Goal: Task Accomplishment & Management: Use online tool/utility

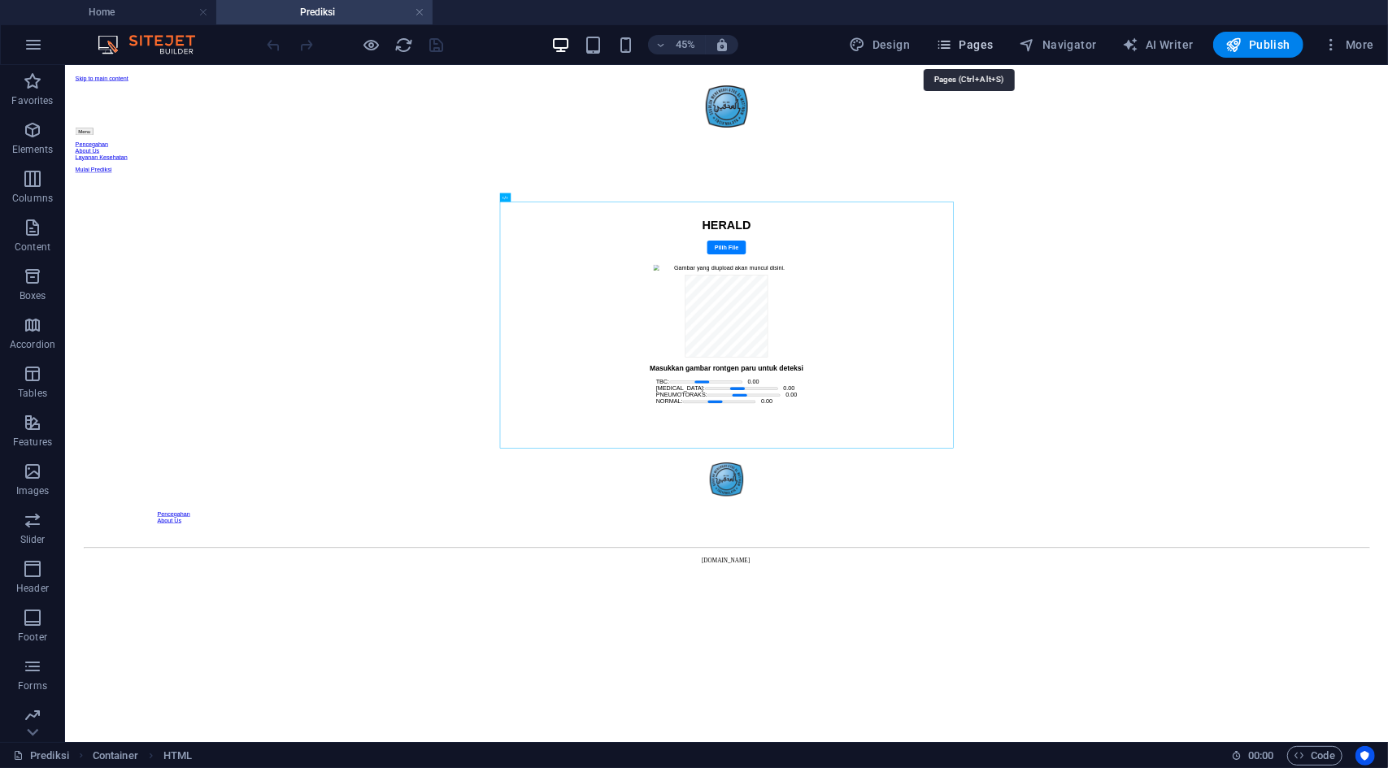
click at [962, 37] on span "Pages" at bounding box center [964, 45] width 57 height 16
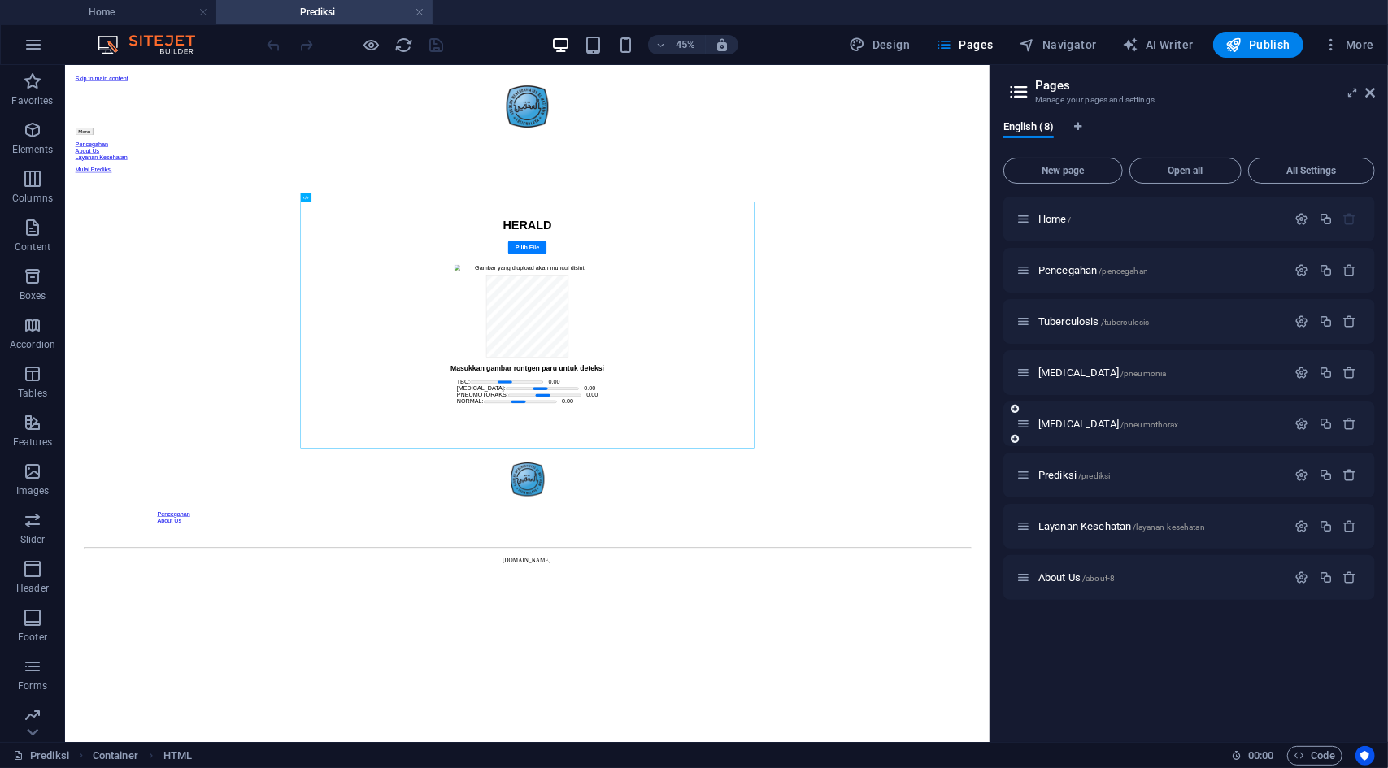
click at [1076, 415] on div "[MEDICAL_DATA] /pneumothorax" at bounding box center [1151, 424] width 271 height 19
click at [1080, 430] on div "[MEDICAL_DATA] /pneumothorax" at bounding box center [1151, 424] width 271 height 19
click at [1076, 425] on span "[MEDICAL_DATA] /pneumothorax" at bounding box center [1108, 424] width 141 height 12
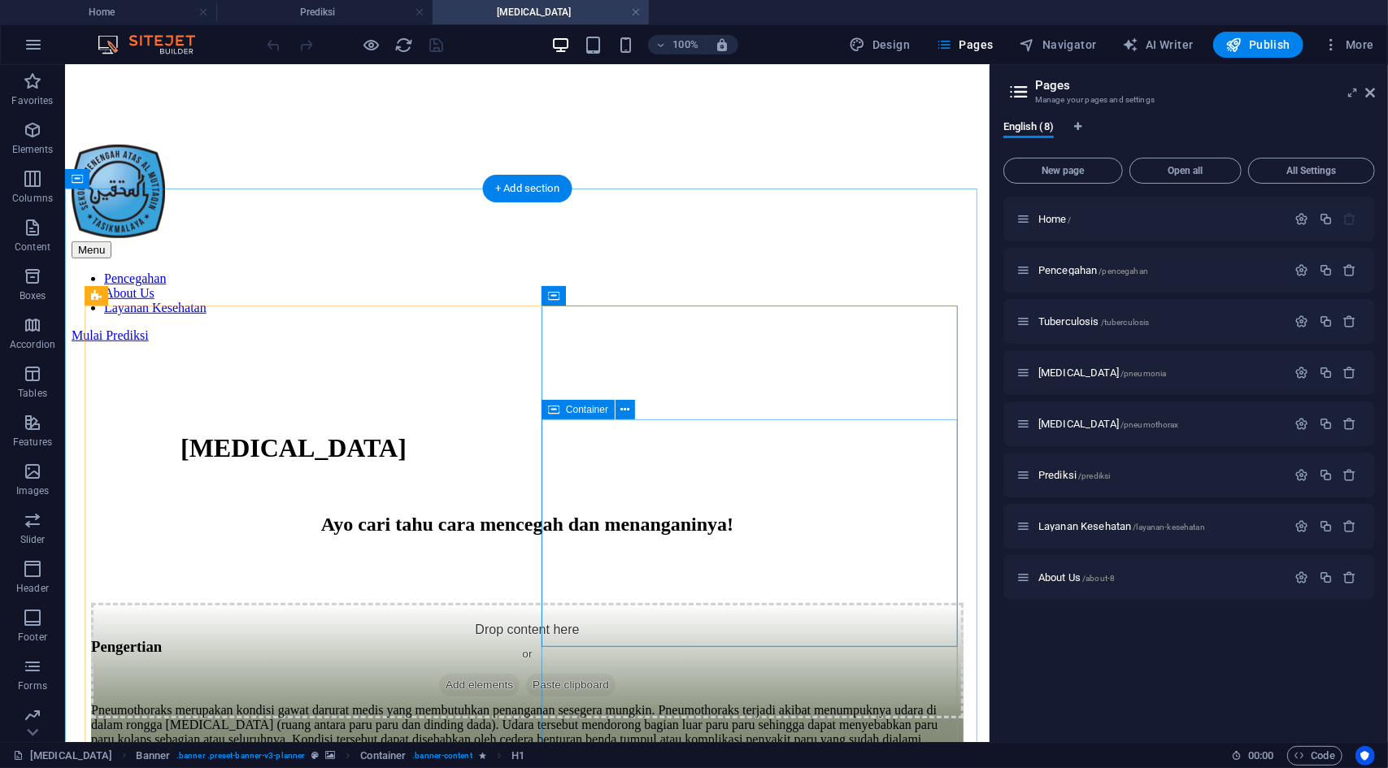
scroll to position [705, 0]
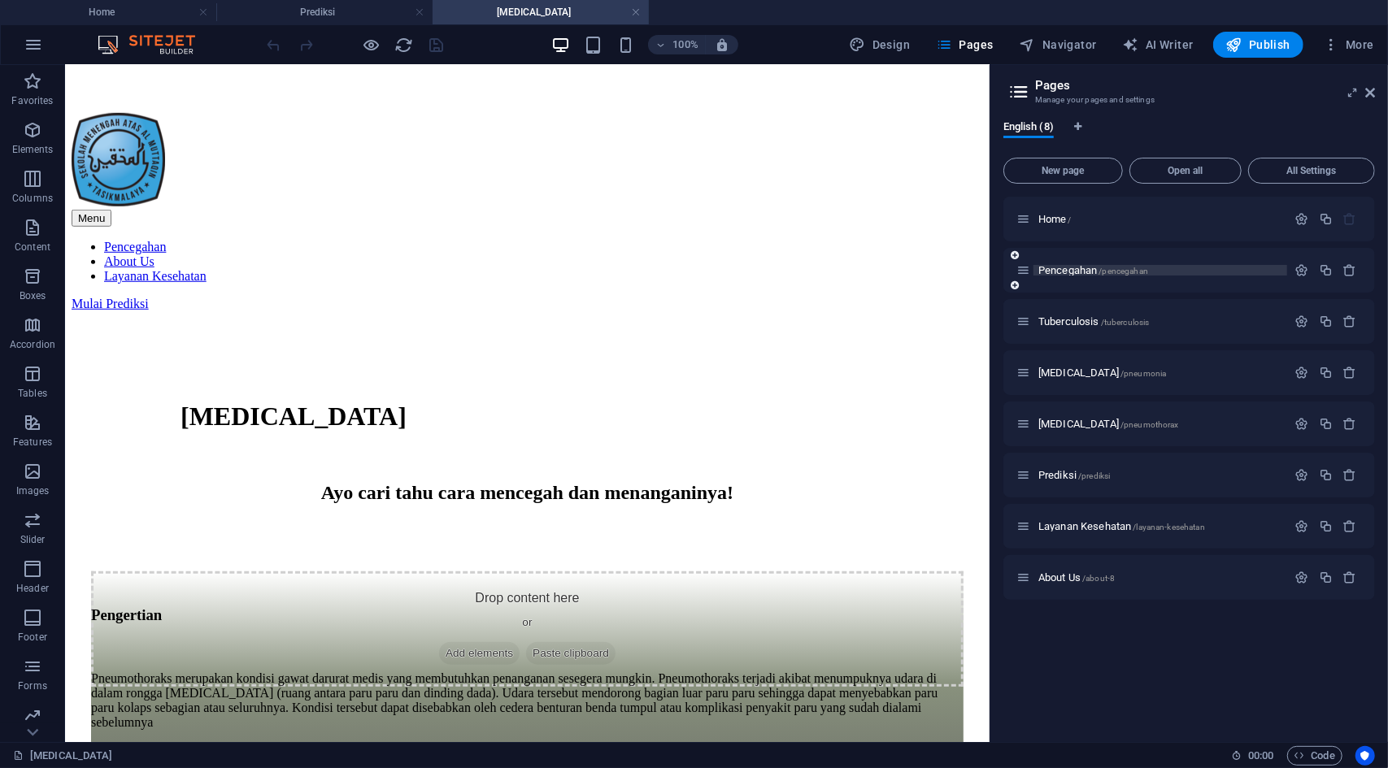
click at [1074, 274] on span "Pencegahan /pencegahan" at bounding box center [1093, 270] width 110 height 12
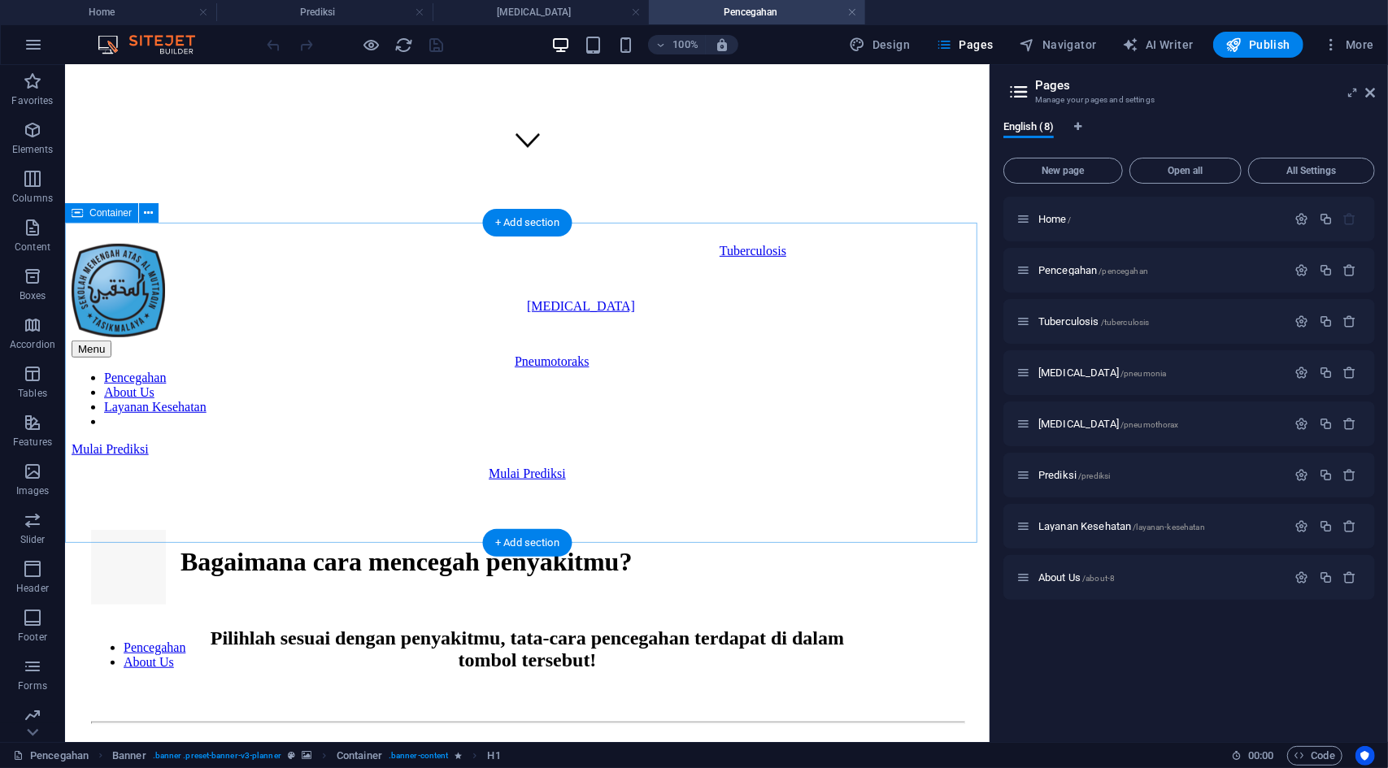
scroll to position [629, 0]
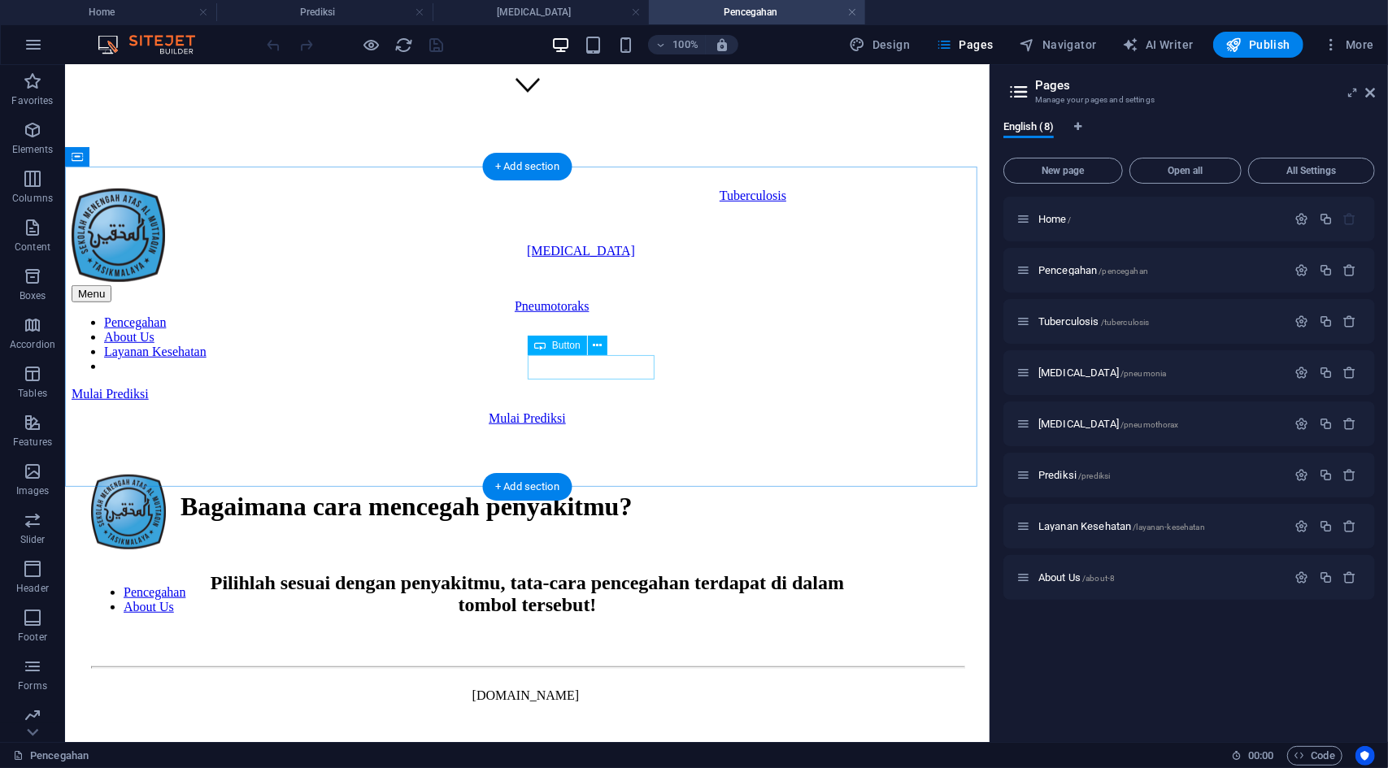
click at [583, 313] on div "Pneumotoraks" at bounding box center [628, 305] width 228 height 15
select select "3"
select select
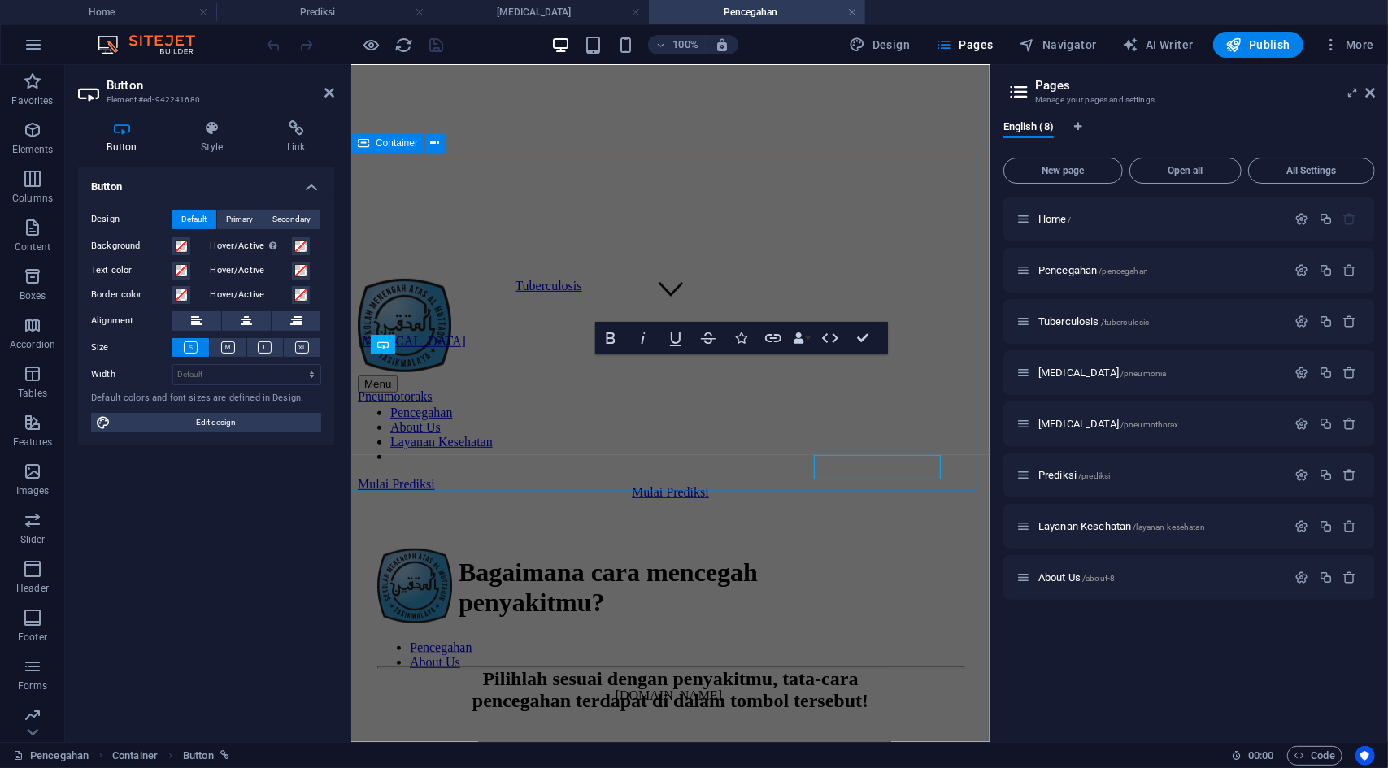
scroll to position [530, 0]
click at [206, 139] on h4 "Style" at bounding box center [215, 137] width 86 height 34
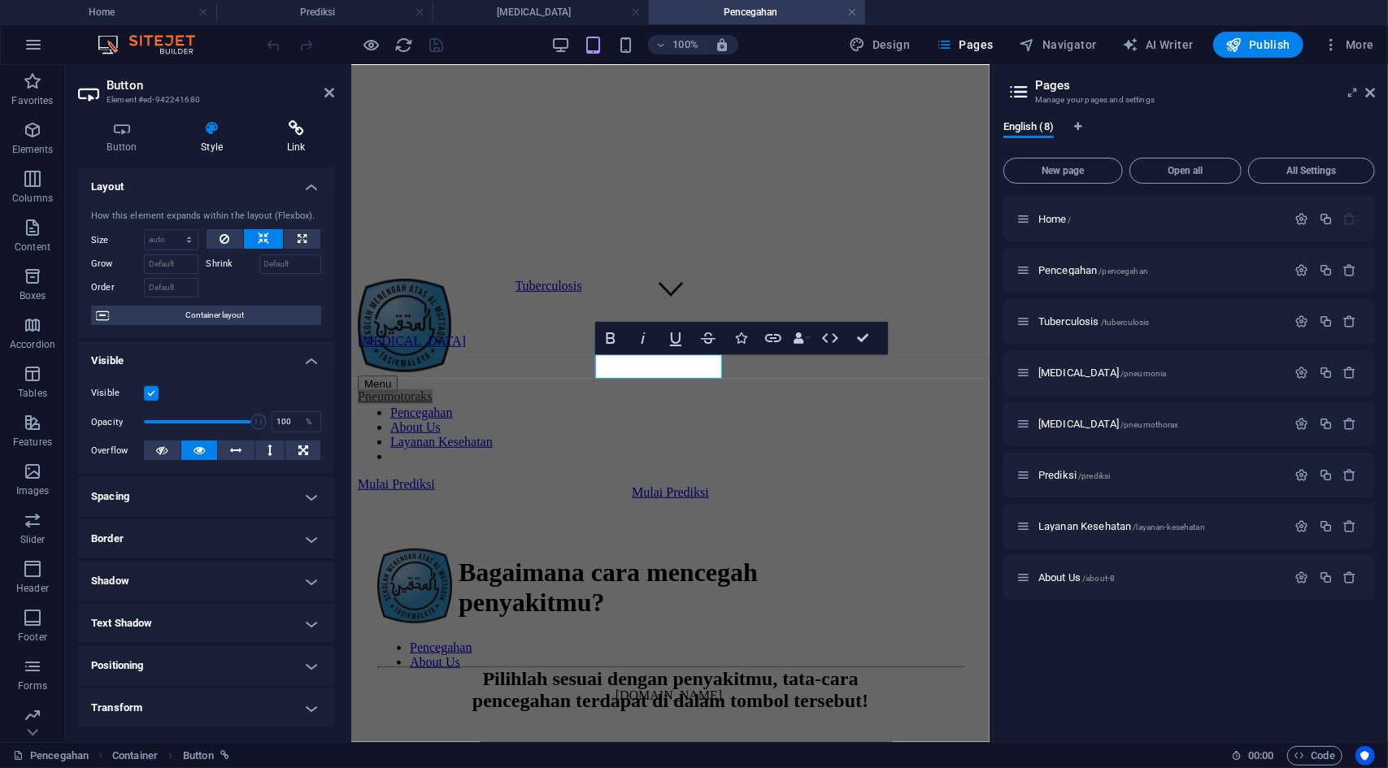
click at [289, 132] on icon at bounding box center [296, 128] width 76 height 16
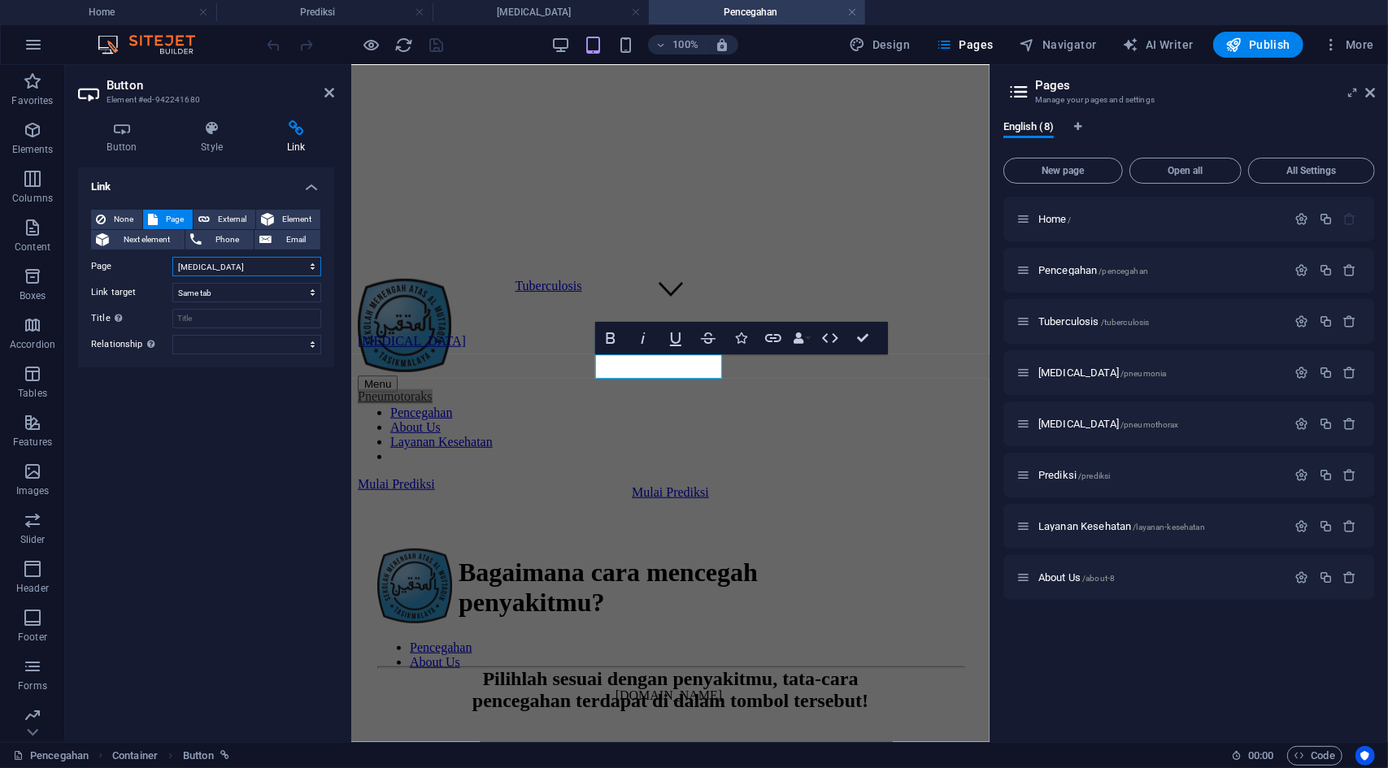
click at [248, 268] on select "Home Pencegahan Tuberculosis [MEDICAL_DATA] [MEDICAL_DATA] Prediksi Layanan Kes…" at bounding box center [246, 267] width 149 height 20
select select "4"
click at [172, 257] on select "Home Pencegahan Tuberculosis [MEDICAL_DATA] [MEDICAL_DATA] Prediksi Layanan Kes…" at bounding box center [246, 267] width 149 height 20
click at [334, 97] on aside "Button Element #ed-942241680 Button Style Link Button Design Default Primary Se…" at bounding box center [208, 403] width 286 height 677
click at [324, 89] on icon at bounding box center [329, 92] width 10 height 13
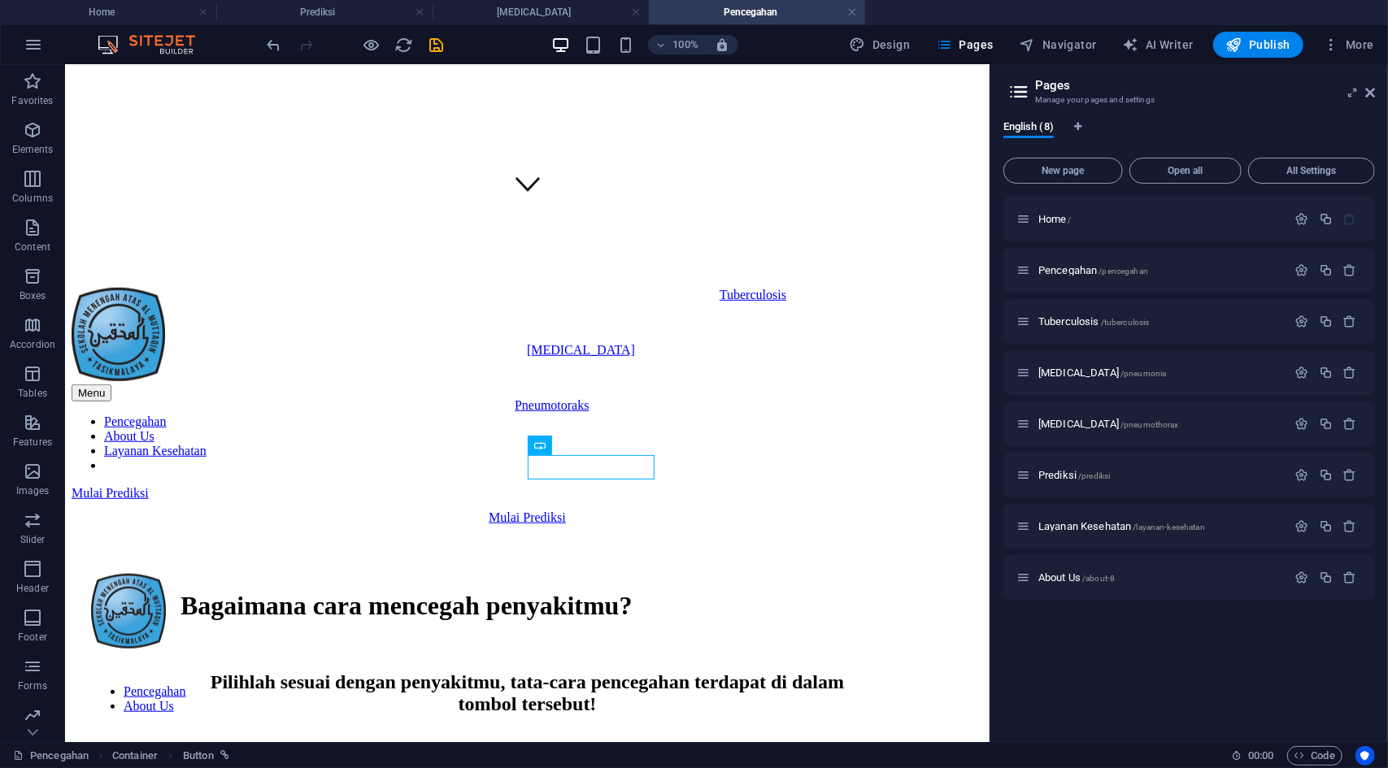
click at [424, 46] on div at bounding box center [355, 45] width 182 height 26
click at [441, 48] on icon "save" at bounding box center [437, 45] width 19 height 19
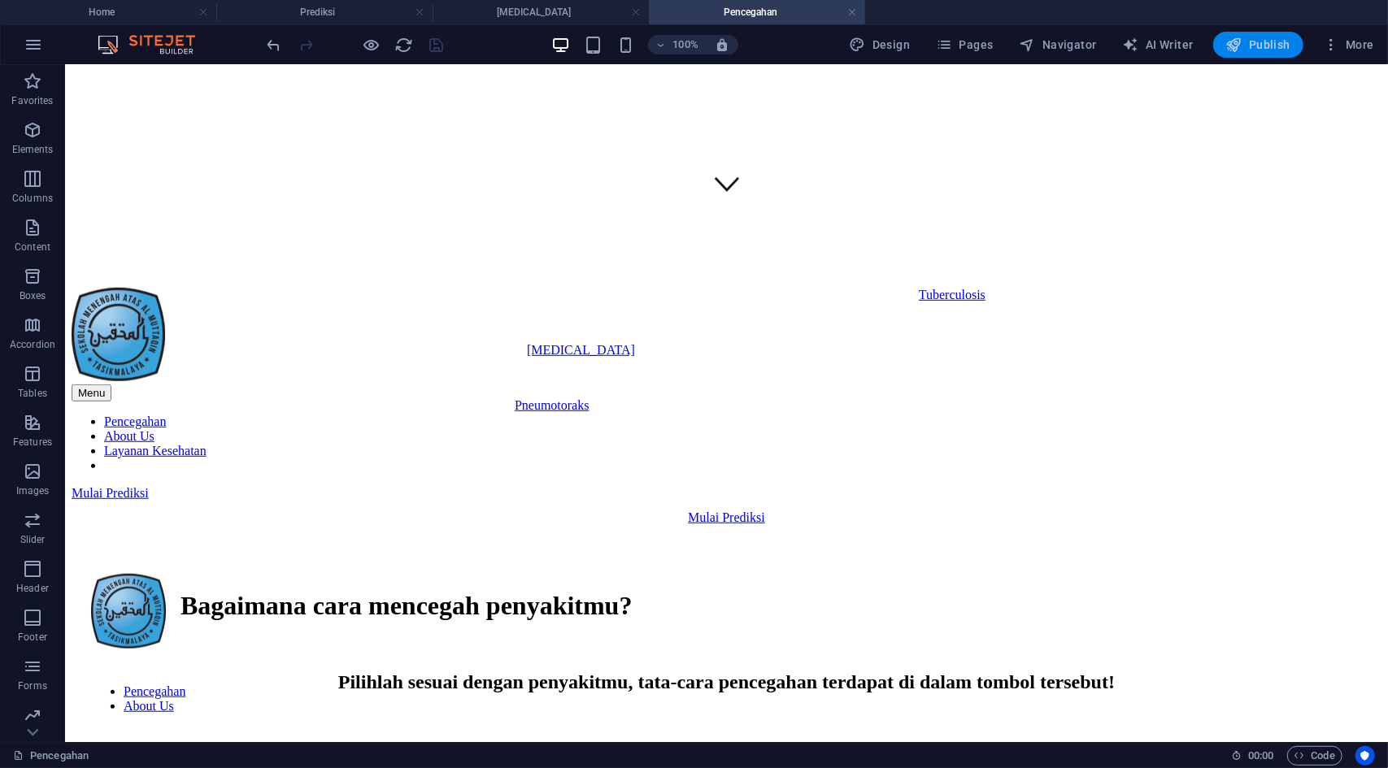
click at [1236, 41] on icon "button" at bounding box center [1234, 45] width 16 height 16
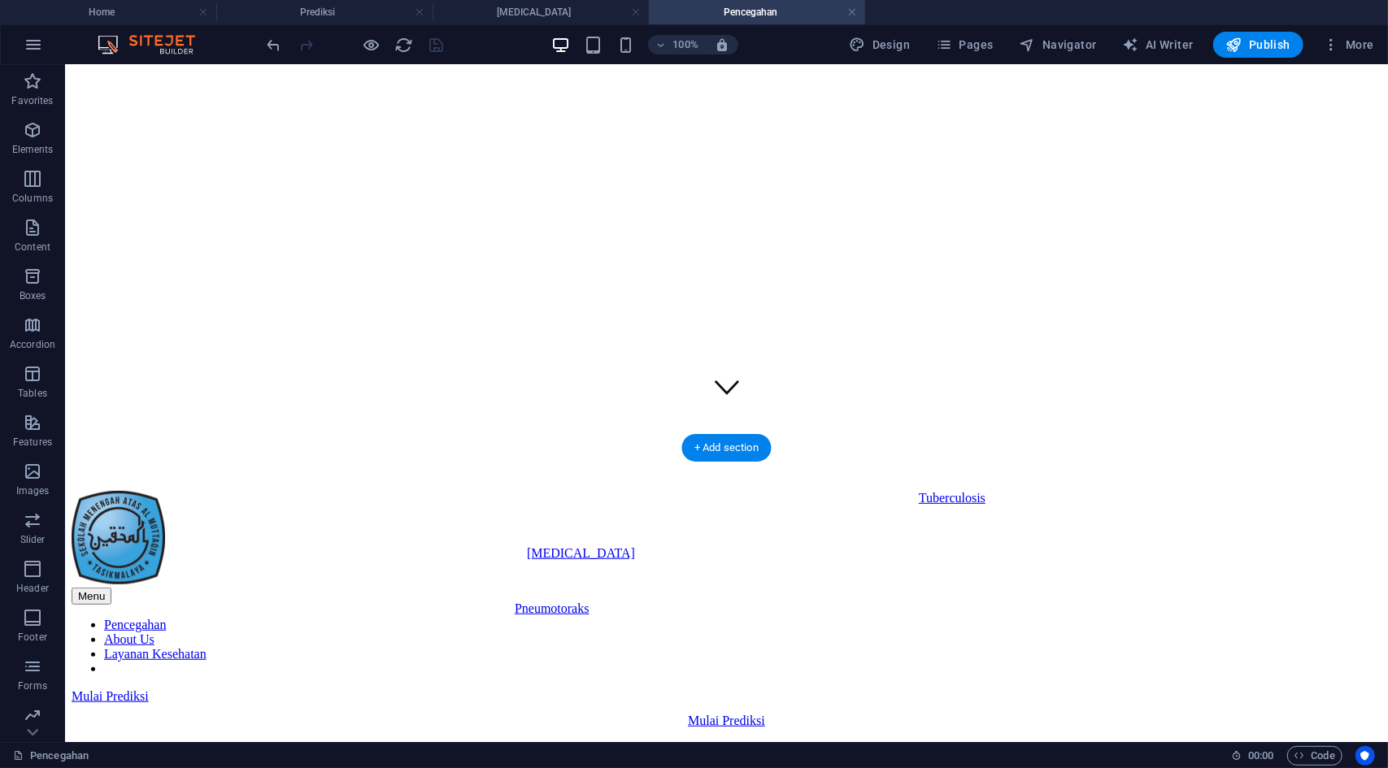
scroll to position [324, 0]
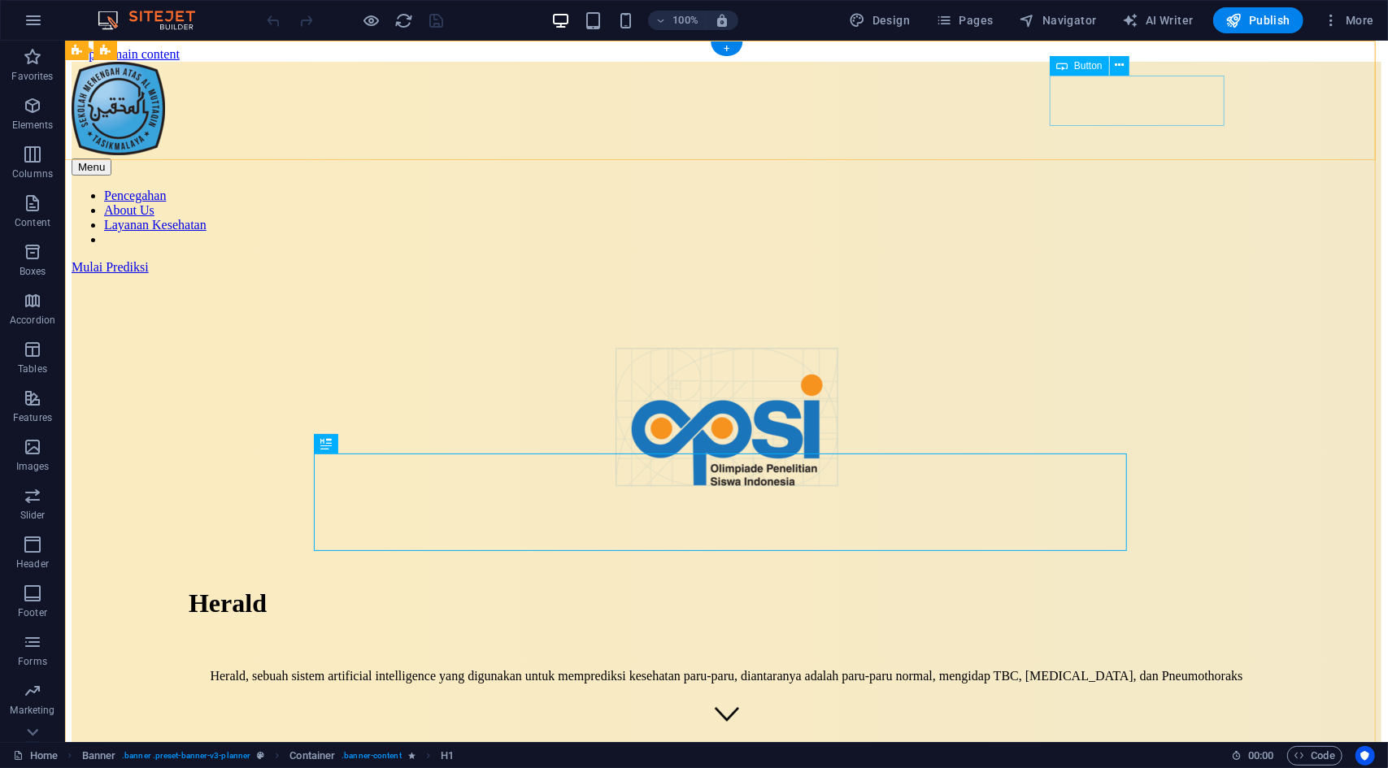
click at [1116, 259] on div "Mulai Prediksi" at bounding box center [726, 266] width 1310 height 15
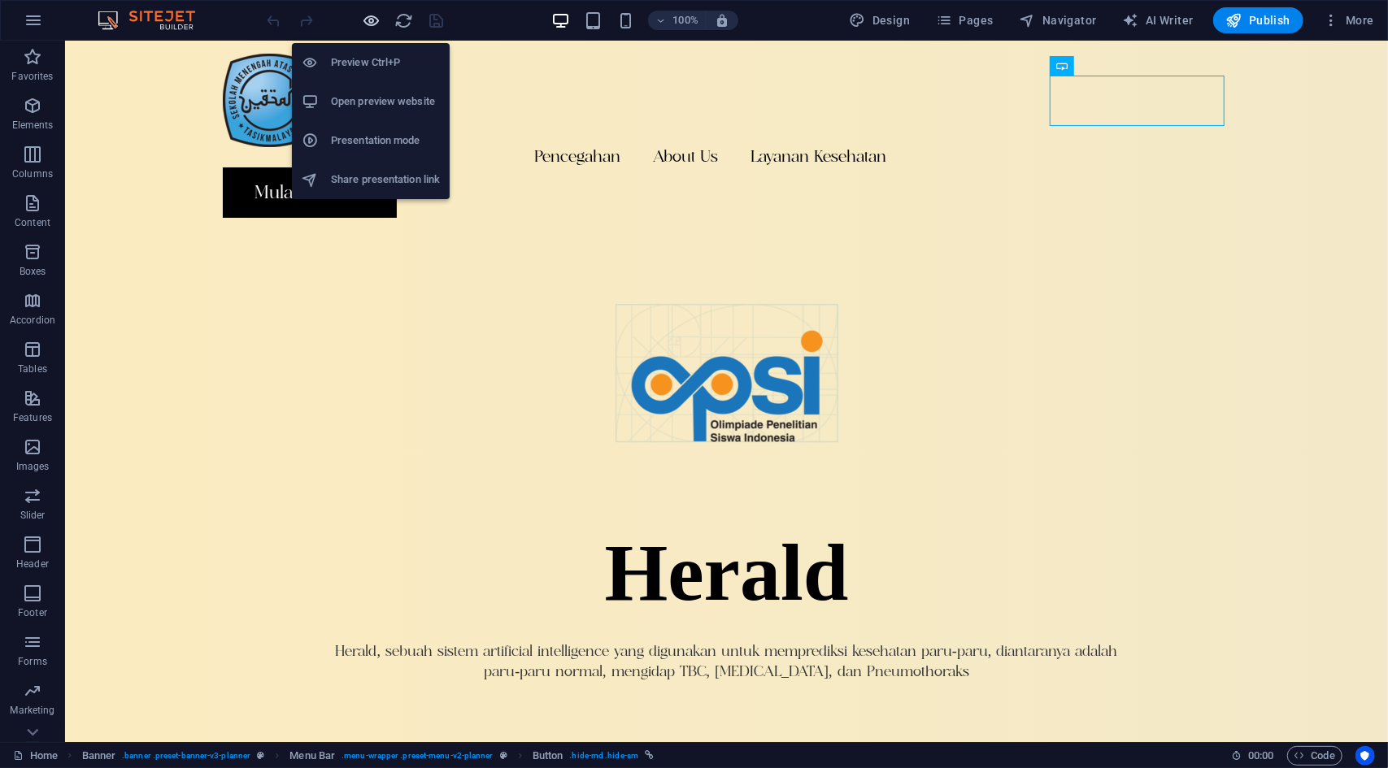
click at [372, 20] on icon "button" at bounding box center [372, 20] width 19 height 19
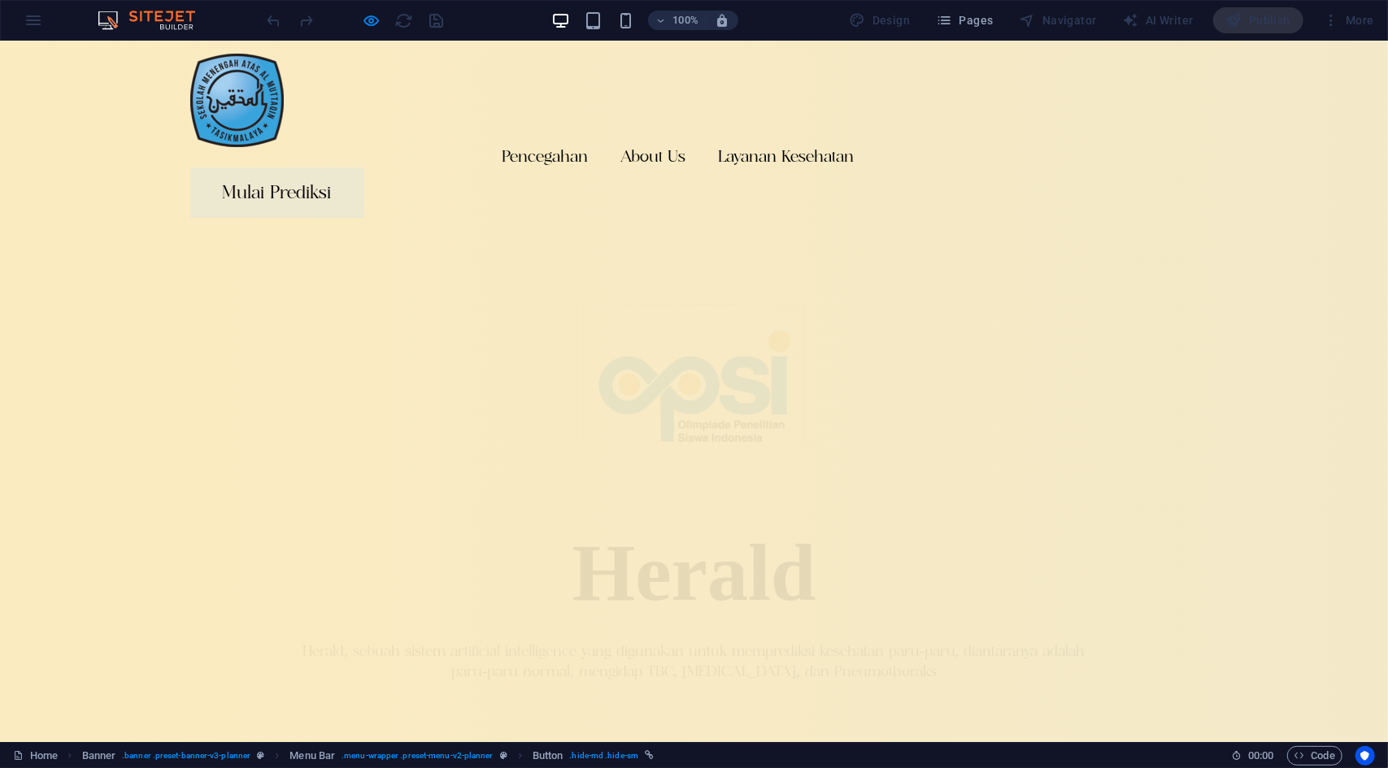
click at [364, 167] on link "Mulai Prediksi" at bounding box center [277, 192] width 174 height 50
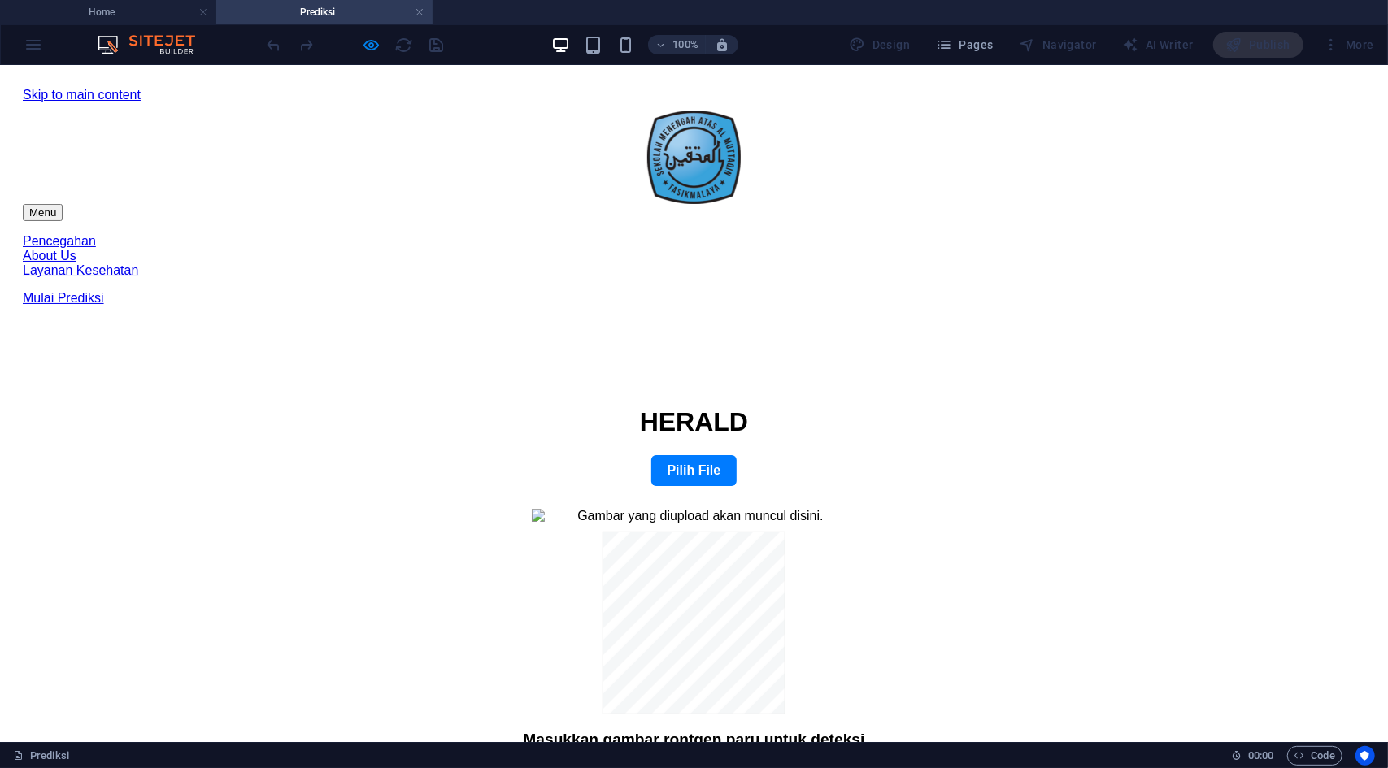
click at [384, 49] on div at bounding box center [355, 45] width 182 height 26
click at [377, 46] on icon "button" at bounding box center [372, 45] width 19 height 19
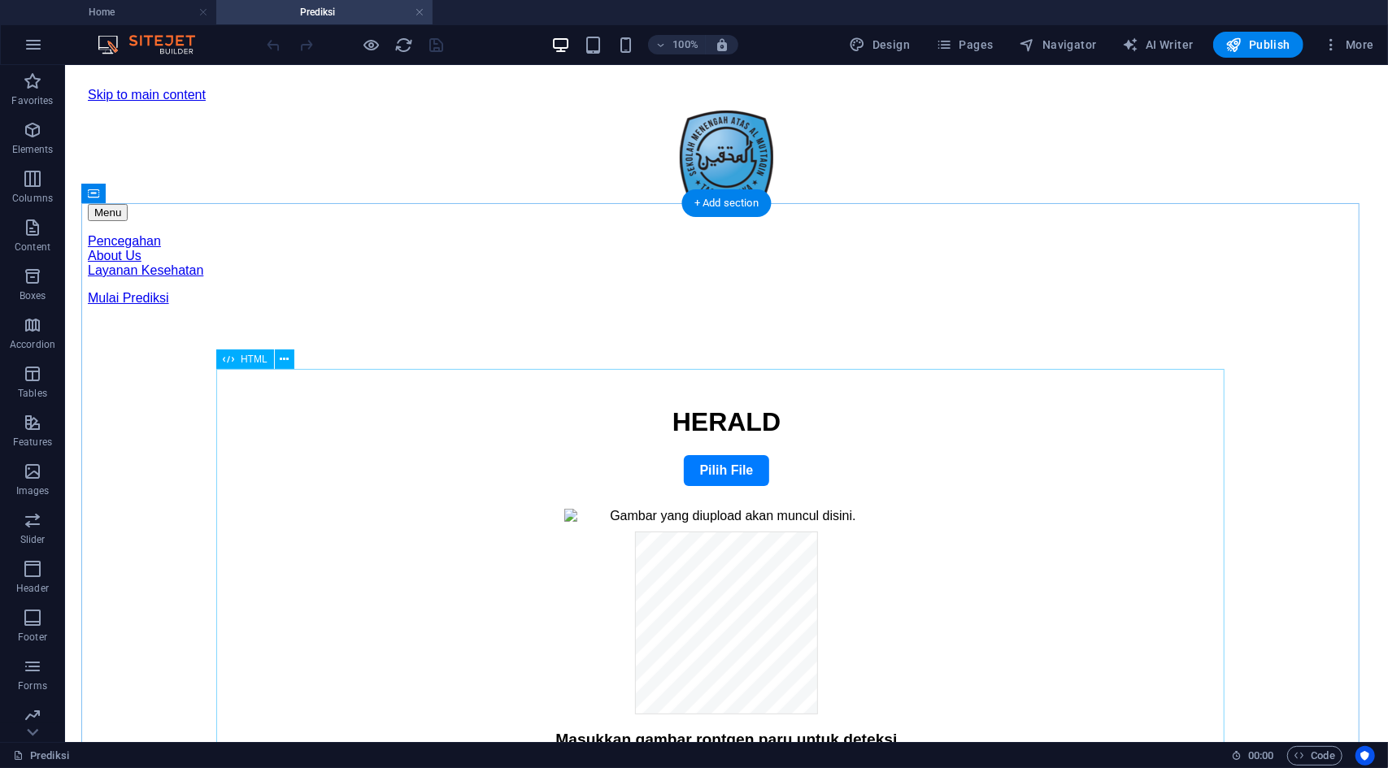
click at [899, 459] on div "HERALD Lung Prediction Webapp HERALD Pilih File Masukkan gambar rontgen paru un…" at bounding box center [726, 619] width 1238 height 426
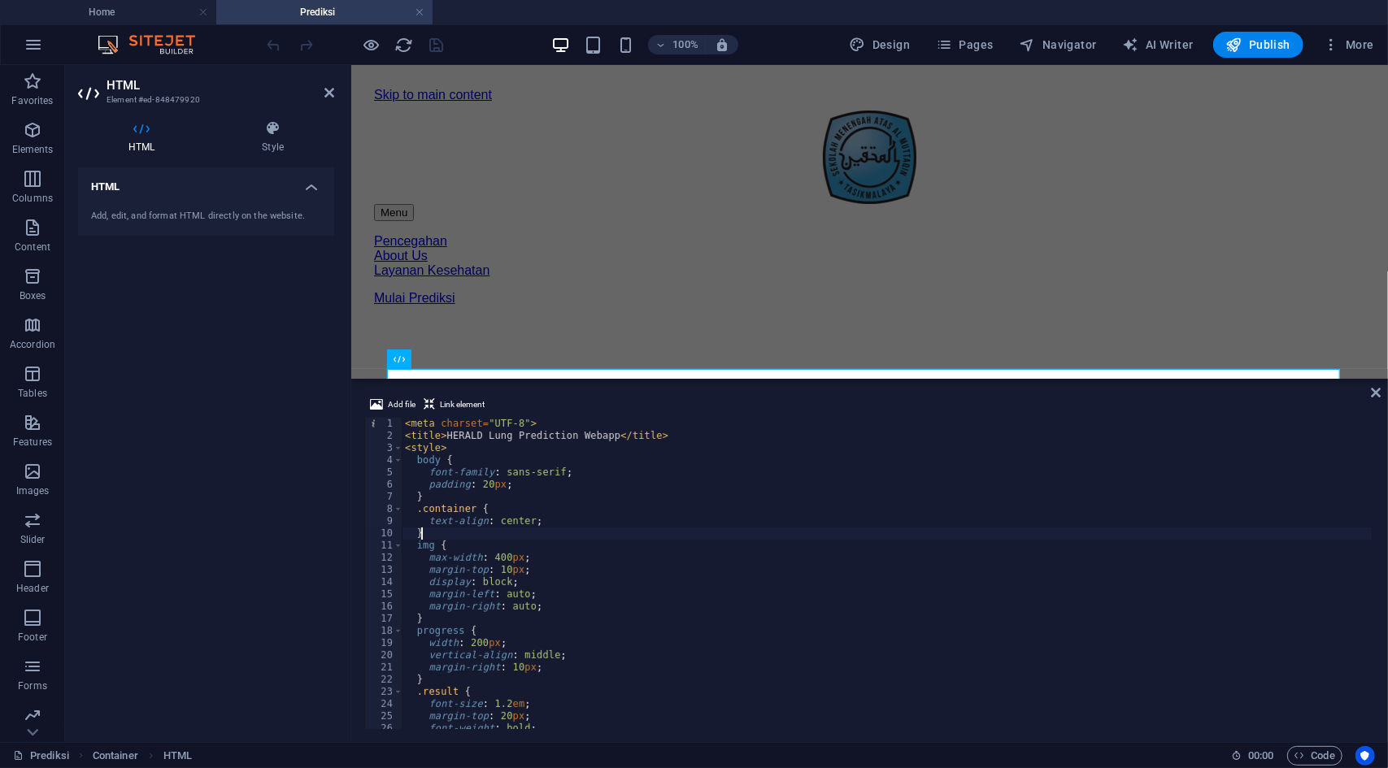
click at [696, 532] on div "< meta charset = "UTF-8" > < title > HERALD Lung Prediction Webapp </ title > <…" at bounding box center [887, 586] width 970 height 336
type textarea "<script src="predict.js"></script>"
